Goal: Complete application form: Complete application form

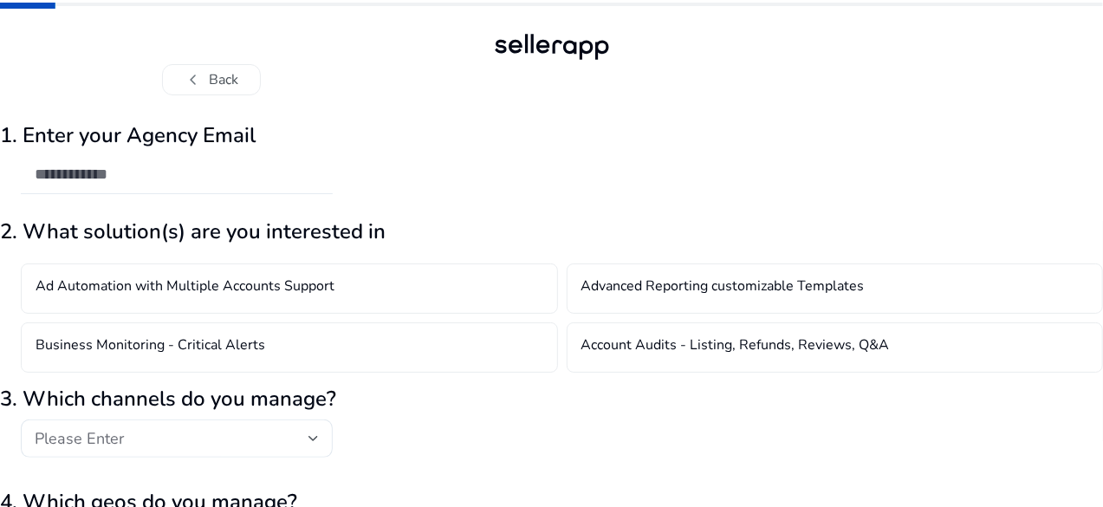
click at [237, 172] on input "email" at bounding box center [177, 174] width 284 height 19
type input "**********"
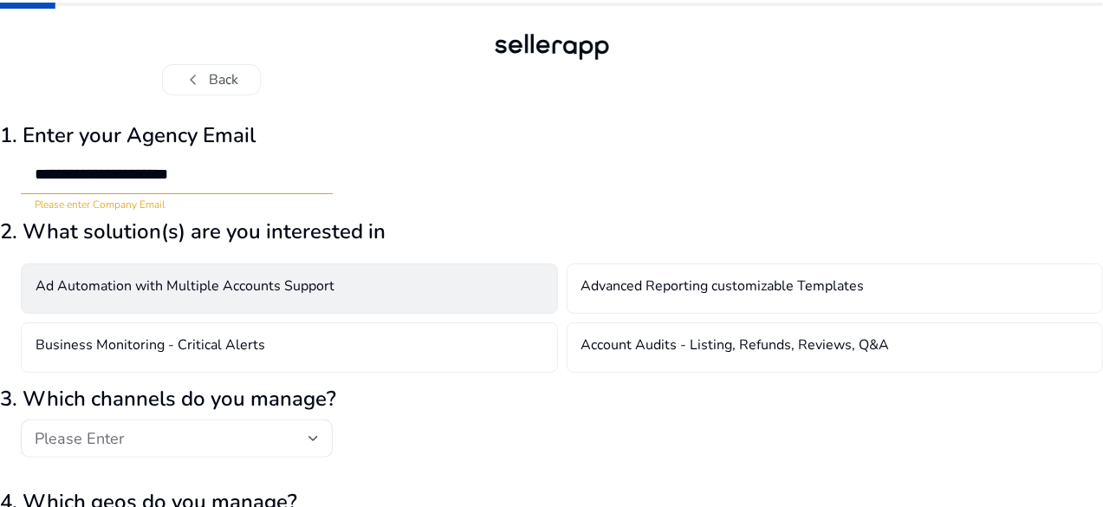
click at [257, 286] on h4 "Ad Automation with Multiple Accounts Support" at bounding box center [185, 288] width 299 height 21
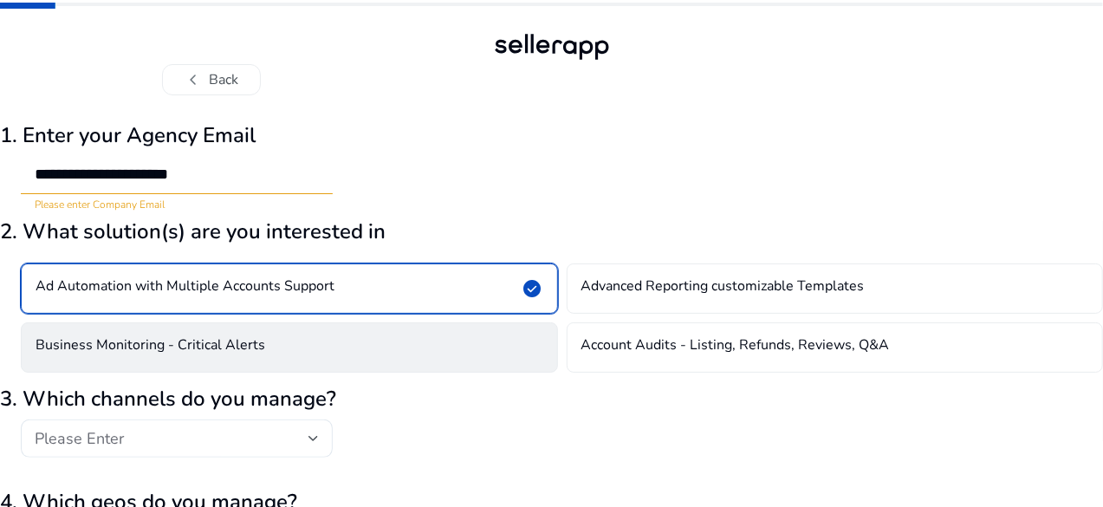
click at [265, 337] on h4 "Business Monitoring - Critical Alerts" at bounding box center [151, 347] width 230 height 21
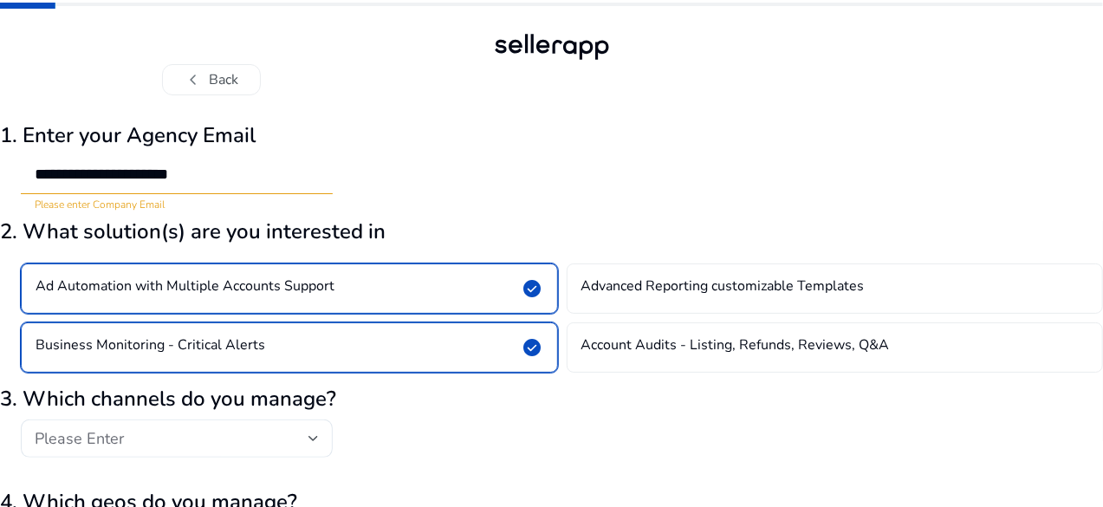
scroll to position [173, 0]
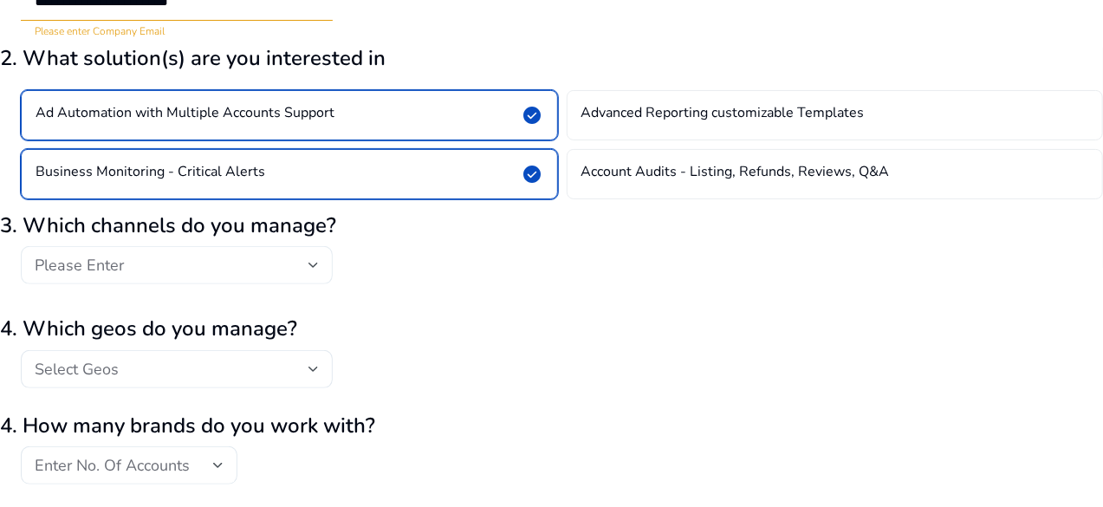
click at [274, 275] on div "Please Enter" at bounding box center [177, 265] width 284 height 38
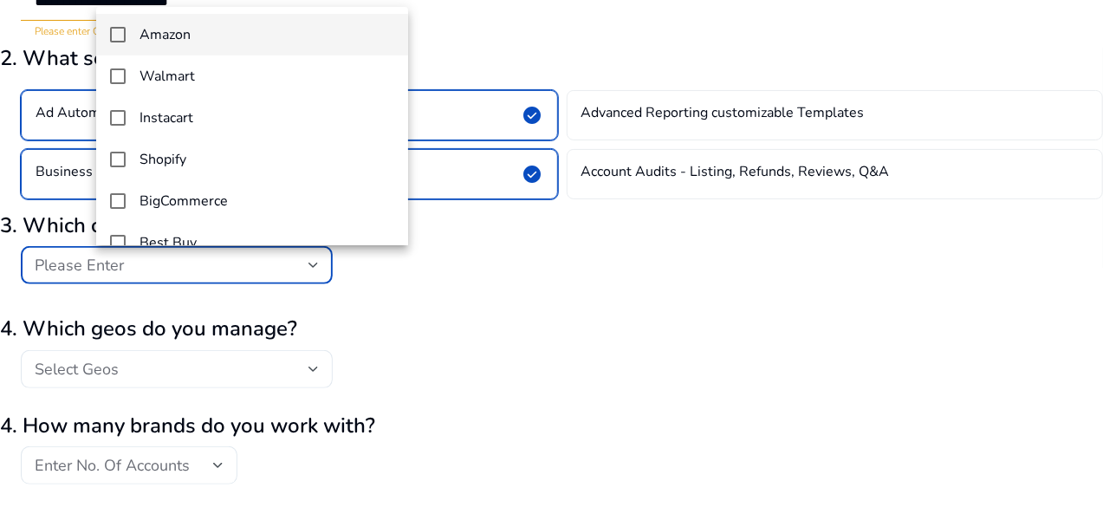
click at [209, 46] on mat-option "Amazon" at bounding box center [252, 35] width 312 height 42
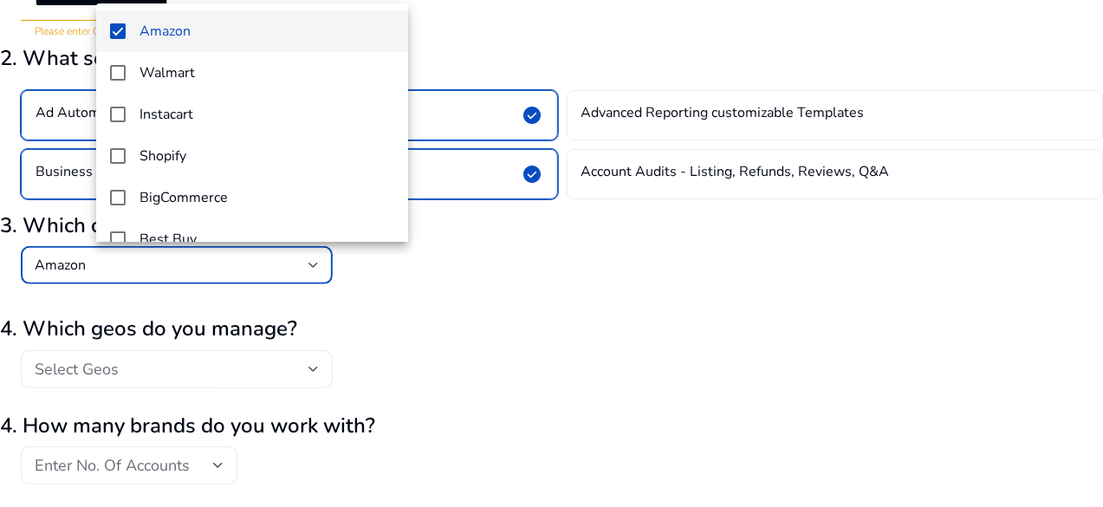
scroll to position [230, 0]
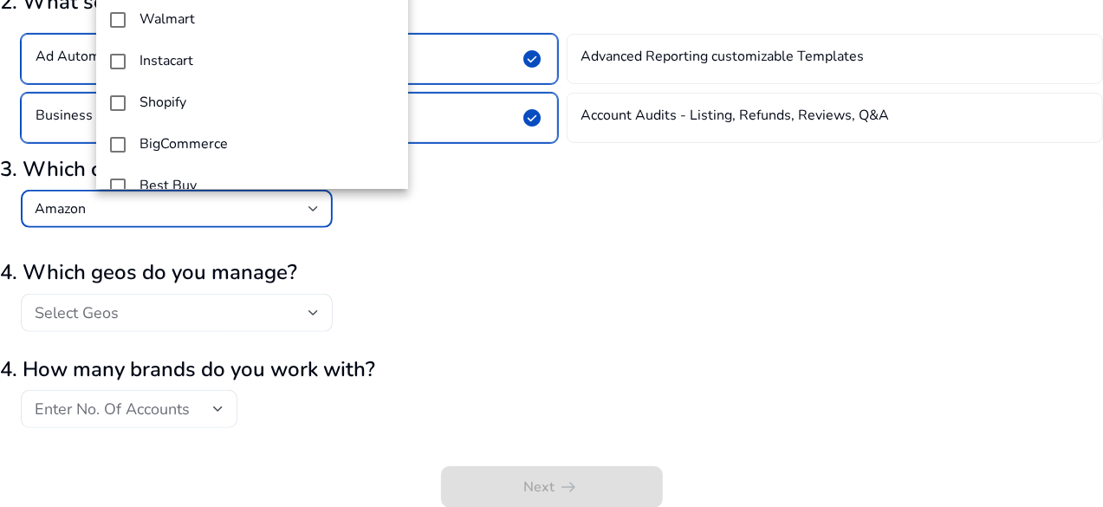
click at [289, 311] on div at bounding box center [551, 253] width 1103 height 507
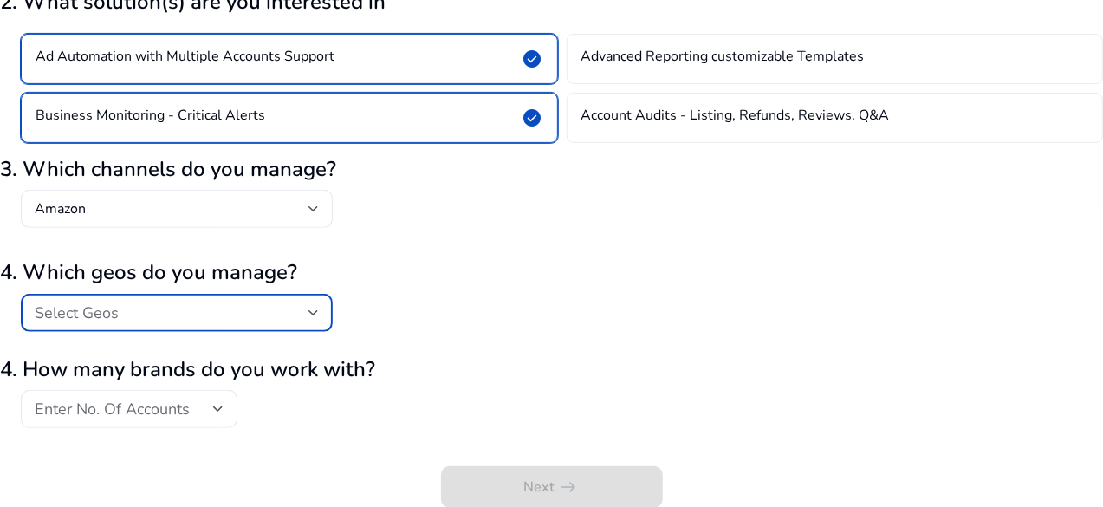
click at [289, 311] on div "Select Geos" at bounding box center [172, 312] width 274 height 19
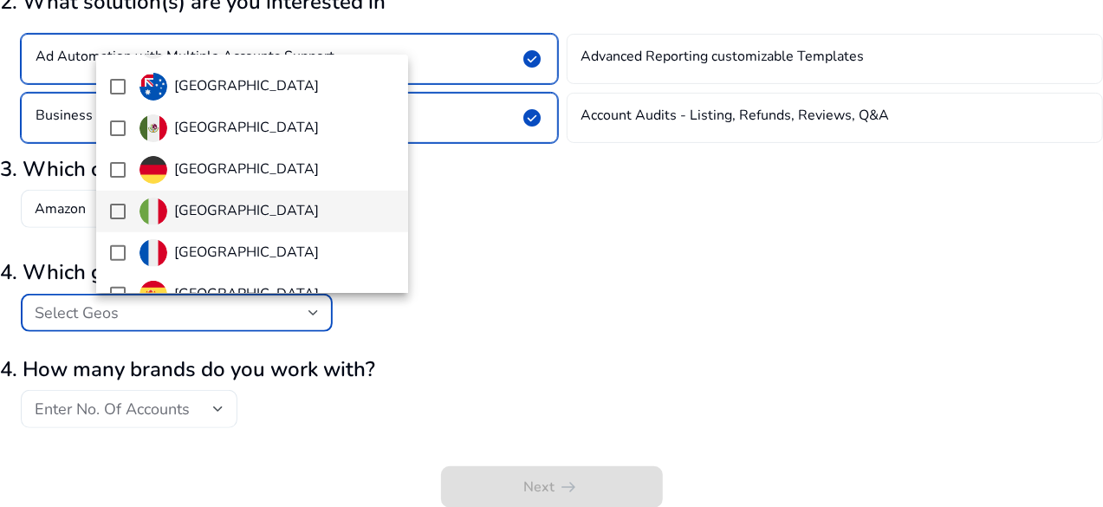
scroll to position [260, 0]
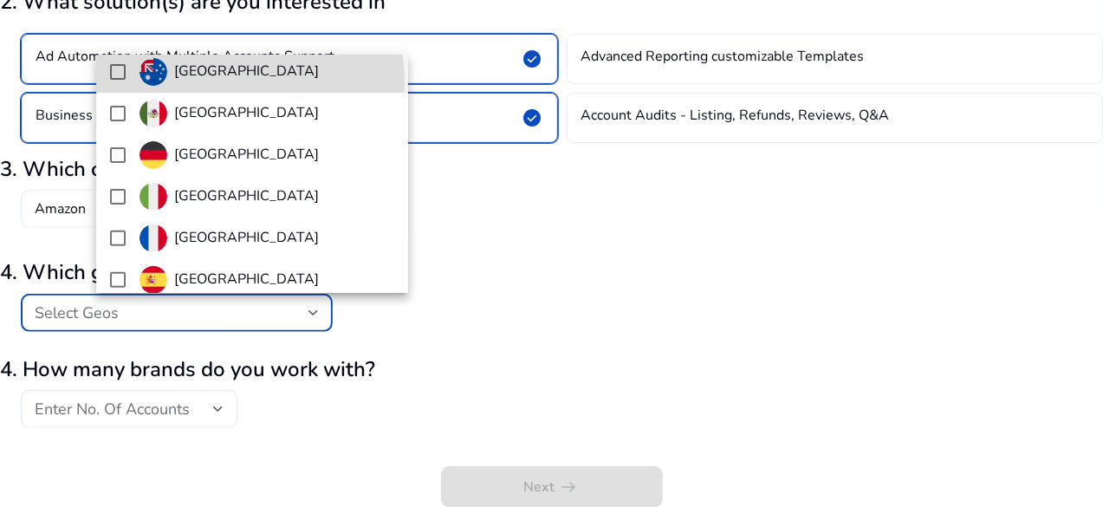
click at [225, 82] on div "[GEOGRAPHIC_DATA]" at bounding box center [229, 72] width 179 height 28
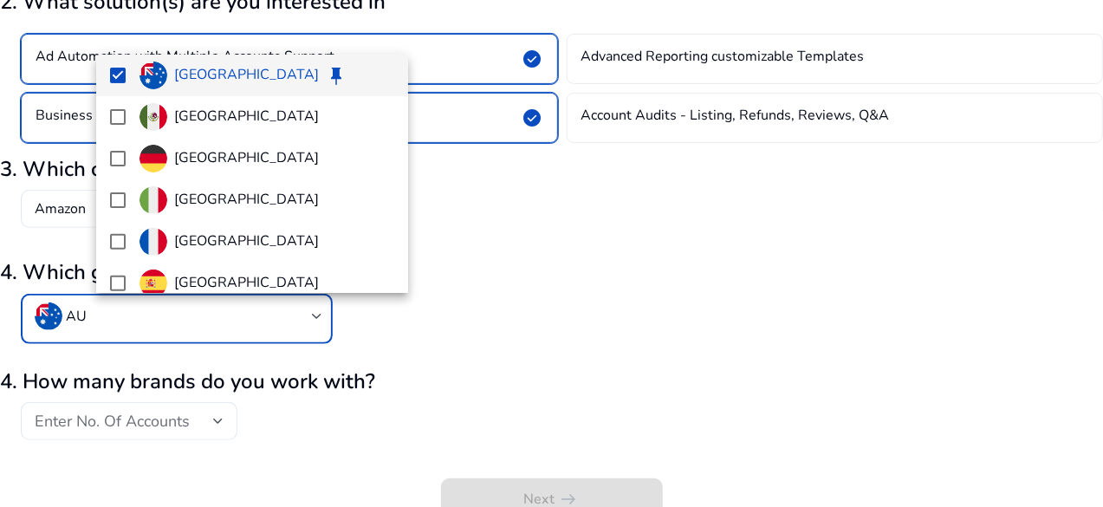
click at [281, 413] on div at bounding box center [551, 253] width 1103 height 507
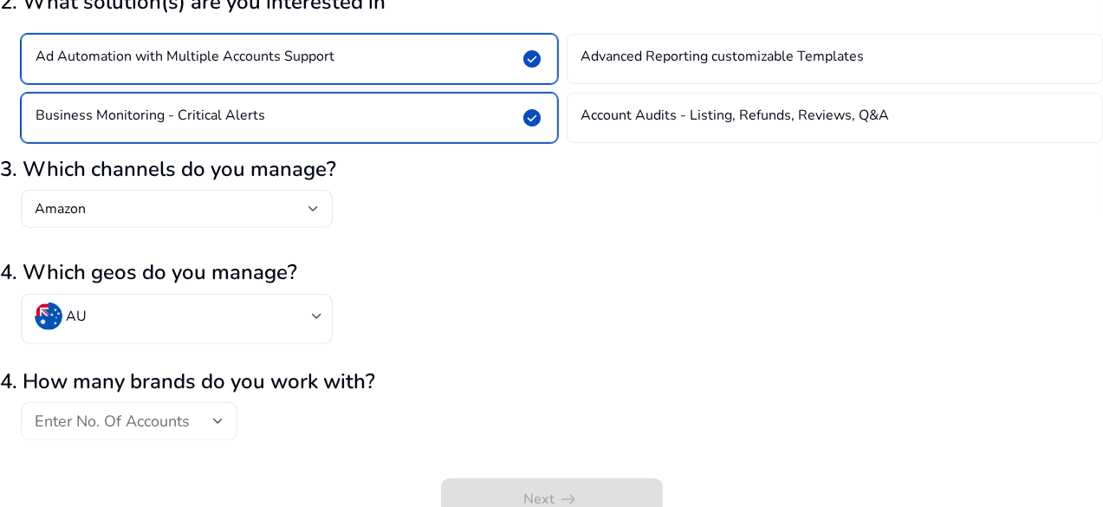
click at [190, 417] on span "Enter No. Of Accounts" at bounding box center [112, 421] width 155 height 21
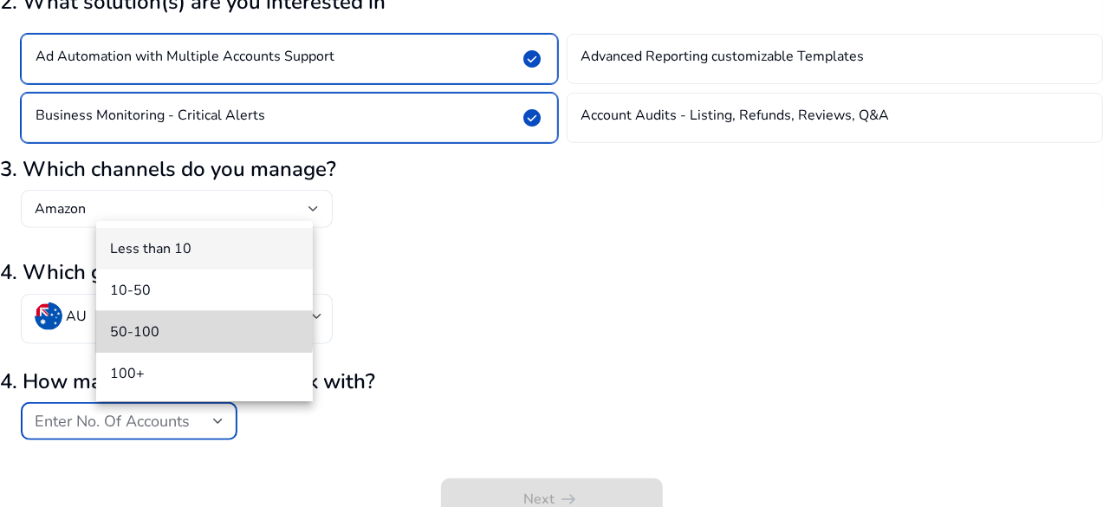
click at [158, 331] on span "50-100" at bounding box center [204, 331] width 189 height 19
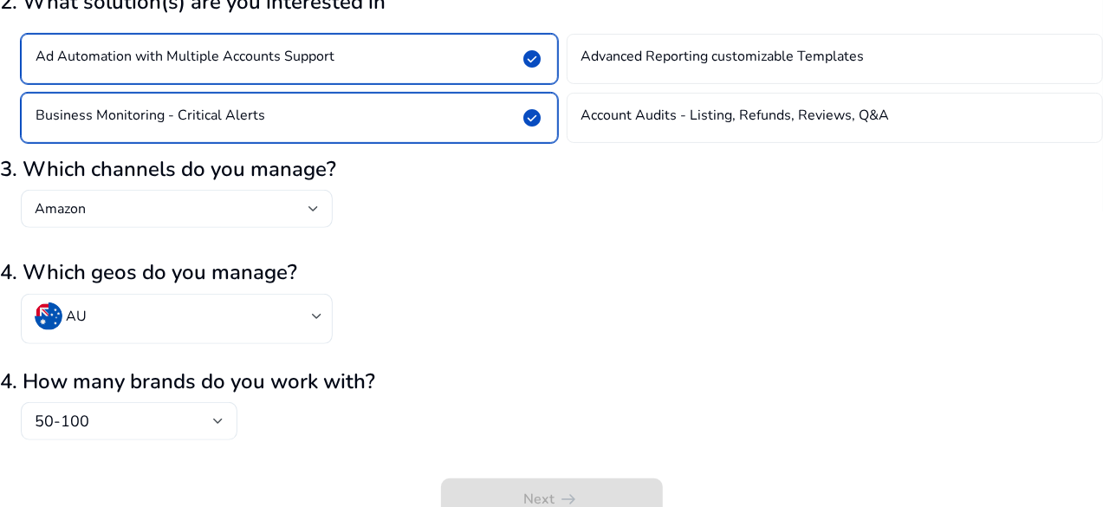
click at [561, 491] on div "Next arrow_right_alt" at bounding box center [551, 483] width 1103 height 73
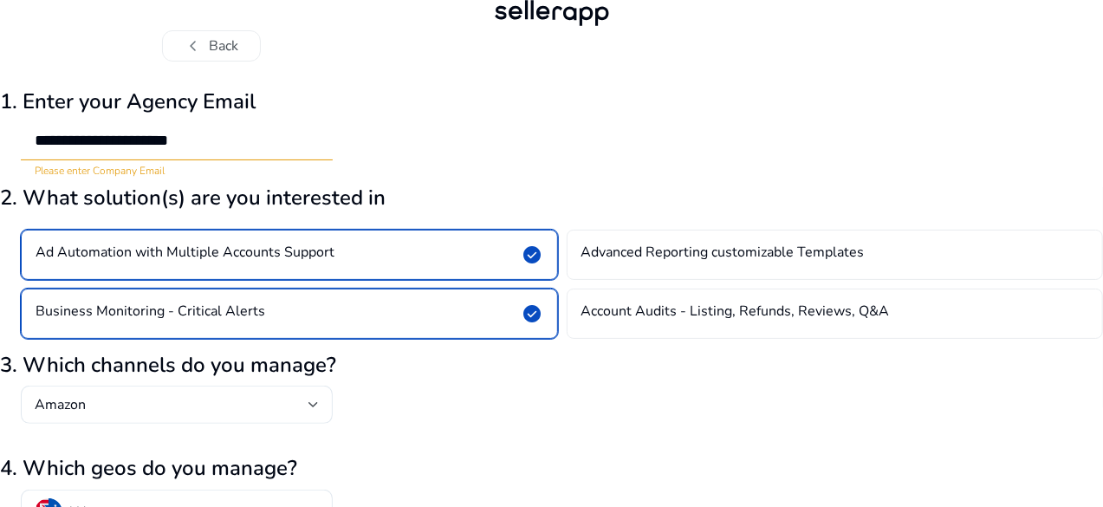
scroll to position [0, 0]
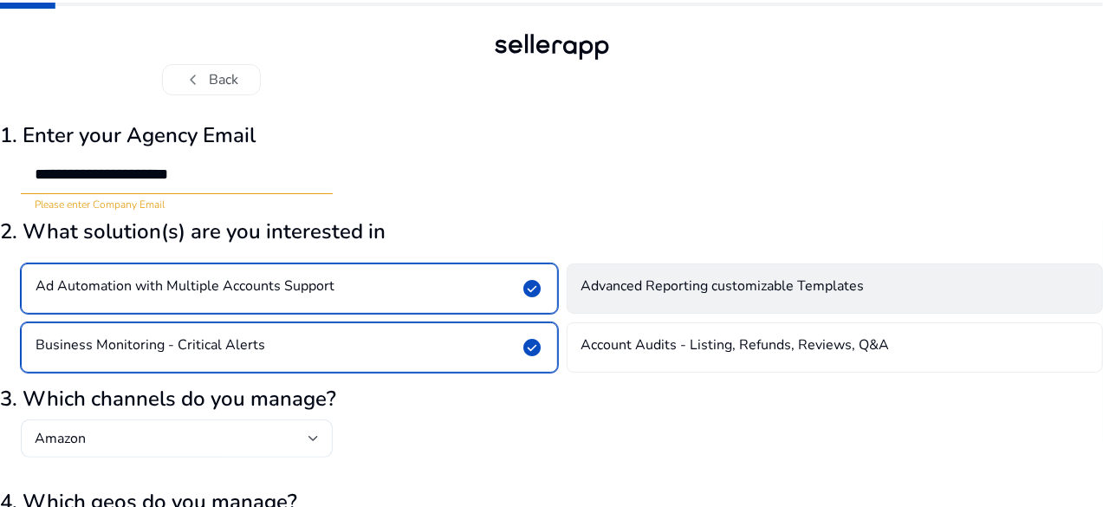
click at [712, 301] on div "Advanced Reporting customizable Templates" at bounding box center [835, 288] width 537 height 50
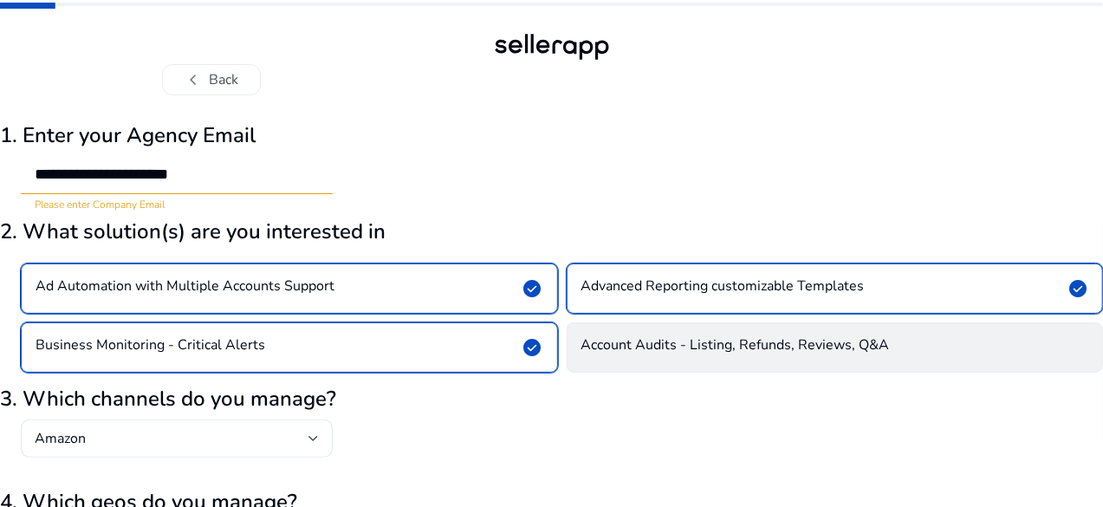
click at [732, 347] on h4 "Account Audits - Listing, Refunds, Reviews, Q&A" at bounding box center [736, 347] width 309 height 21
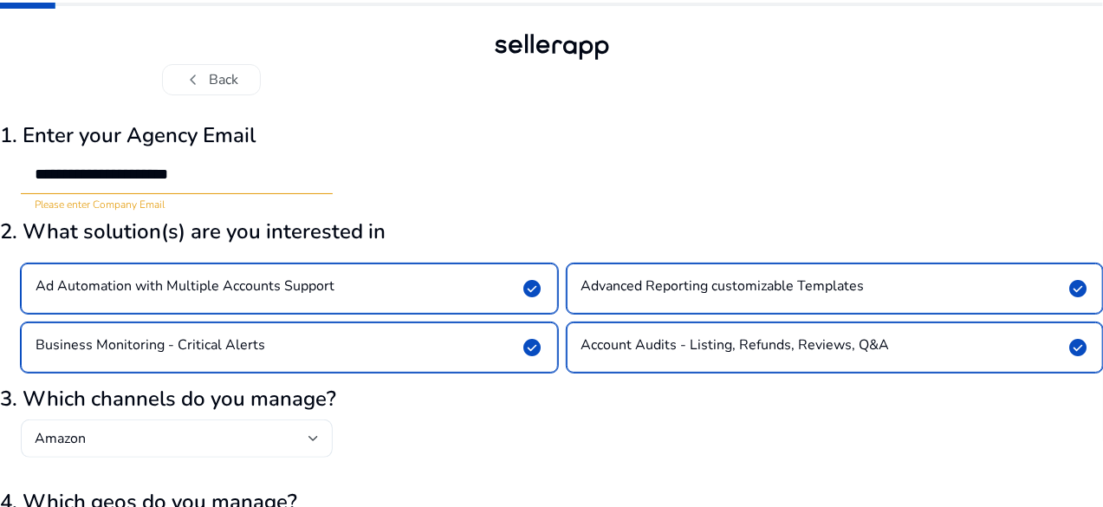
click at [315, 173] on input "**********" at bounding box center [177, 174] width 284 height 19
click at [492, 174] on div "**********" at bounding box center [551, 160] width 1103 height 103
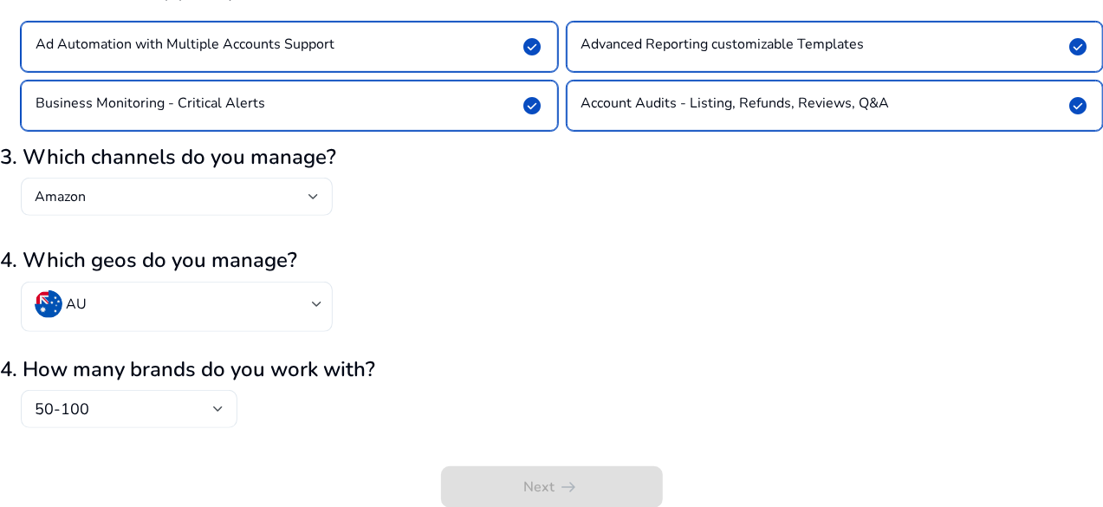
click at [588, 481] on div "Next arrow_right_alt" at bounding box center [551, 471] width 1103 height 73
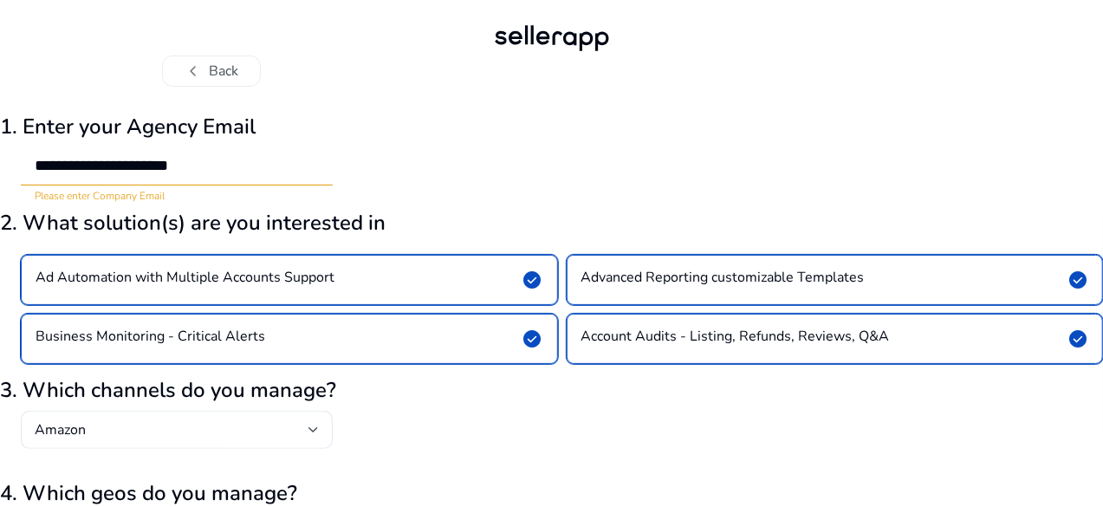
scroll to position [0, 0]
